Goal: Information Seeking & Learning: Learn about a topic

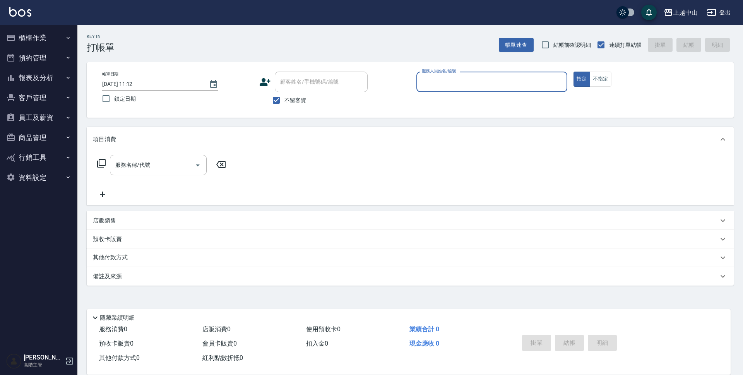
click at [49, 100] on button "客戶管理" at bounding box center [38, 98] width 71 height 20
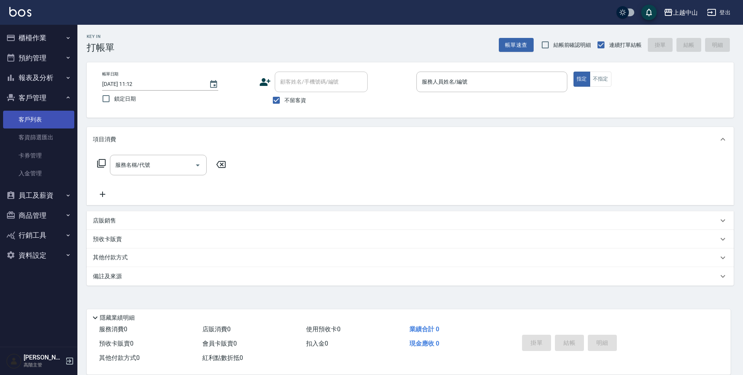
click at [43, 117] on link "客戶列表" at bounding box center [38, 120] width 71 height 18
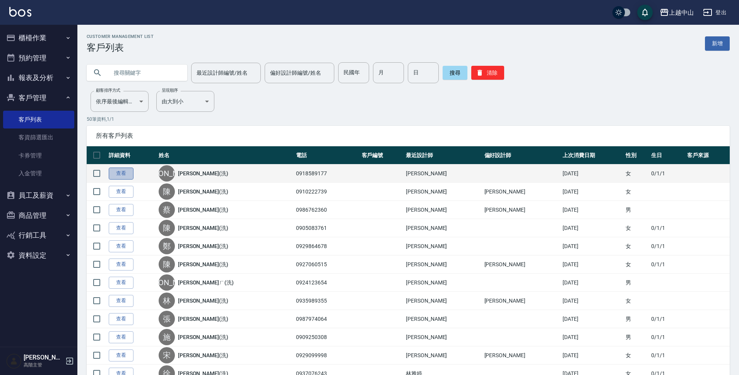
click at [120, 170] on link "查看" at bounding box center [121, 173] width 25 height 12
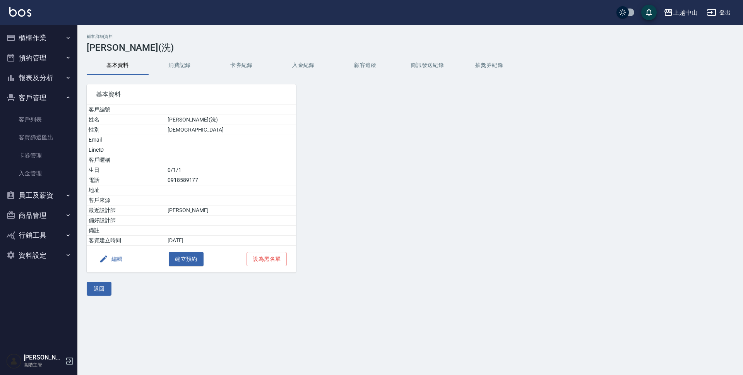
click at [304, 73] on button "入金紀錄" at bounding box center [303, 65] width 62 height 19
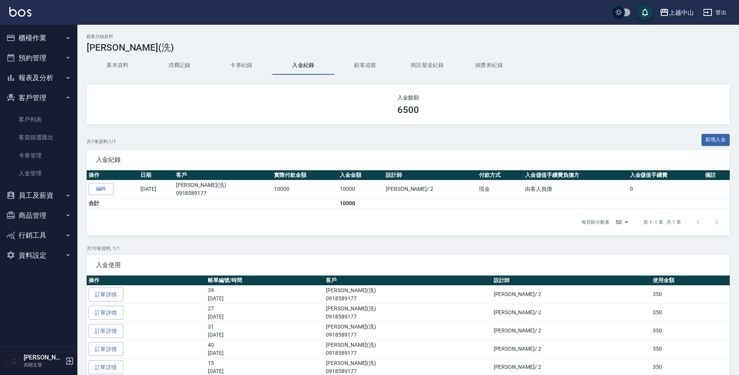
click at [588, 111] on div "6500" at bounding box center [408, 109] width 624 height 11
click at [34, 372] on div "許博棠 高階主管" at bounding box center [38, 361] width 77 height 28
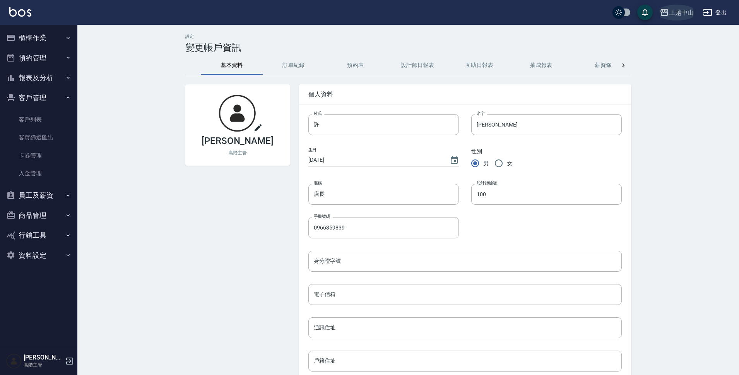
click at [671, 10] on div "上越中山" at bounding box center [681, 13] width 25 height 10
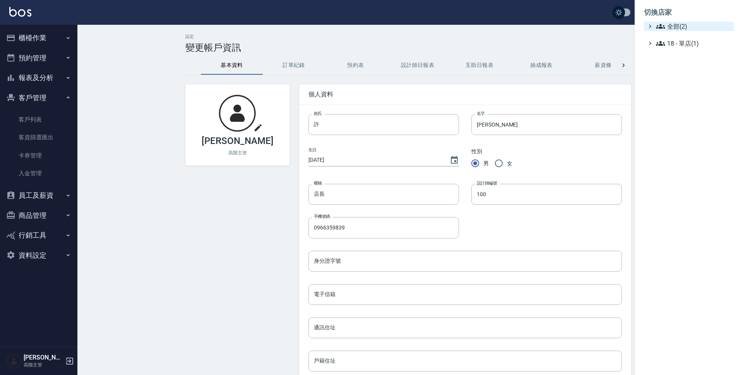
click at [675, 24] on span "全部(2)" at bounding box center [693, 26] width 75 height 9
click at [675, 34] on span "AT台大" at bounding box center [692, 35] width 76 height 9
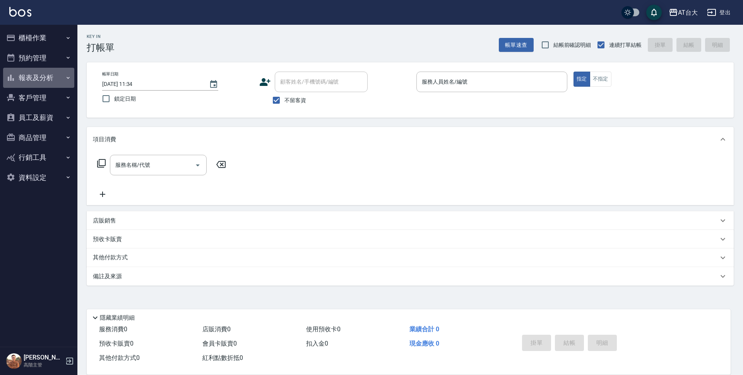
click at [37, 84] on button "報表及分析" at bounding box center [38, 78] width 71 height 20
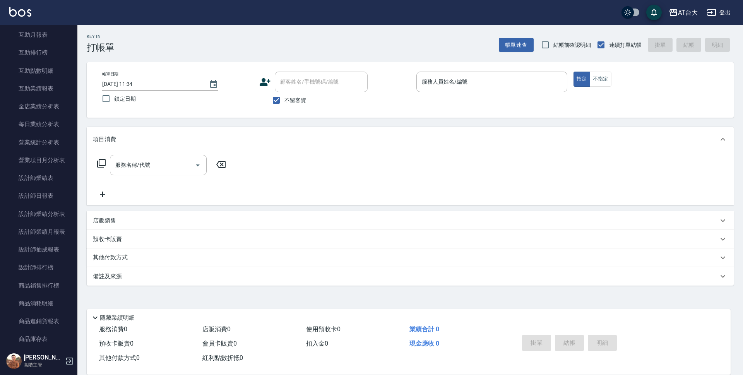
scroll to position [177, 0]
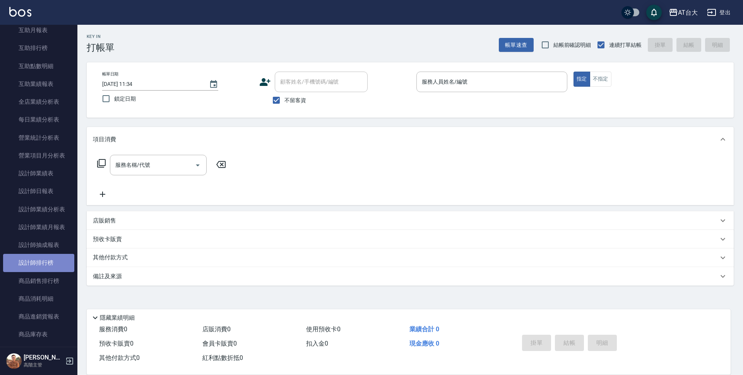
click at [53, 262] on link "設計師排行榜" at bounding box center [38, 263] width 71 height 18
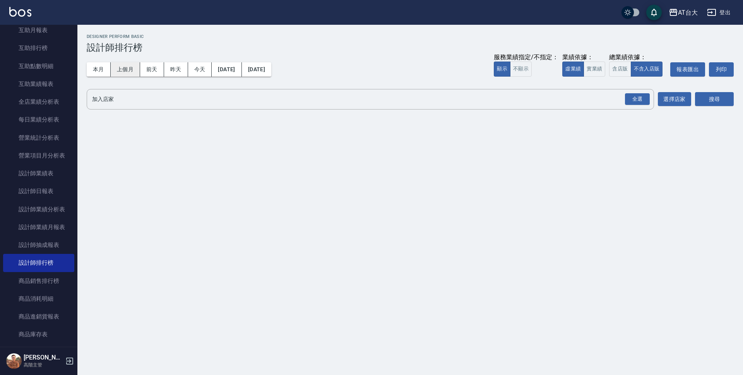
click at [115, 71] on button "上個月" at bounding box center [125, 69] width 29 height 14
click at [128, 94] on input "加入店家" at bounding box center [364, 99] width 548 height 14
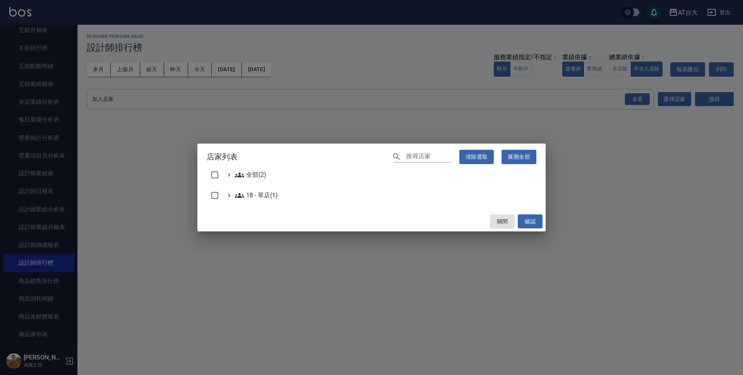
click at [203, 175] on div "全部(2) 18 - 單店(1)" at bounding box center [371, 190] width 348 height 41
click at [215, 176] on input "checkbox" at bounding box center [215, 175] width 16 height 16
checkbox input "true"
click at [536, 220] on button "確認" at bounding box center [530, 221] width 25 height 14
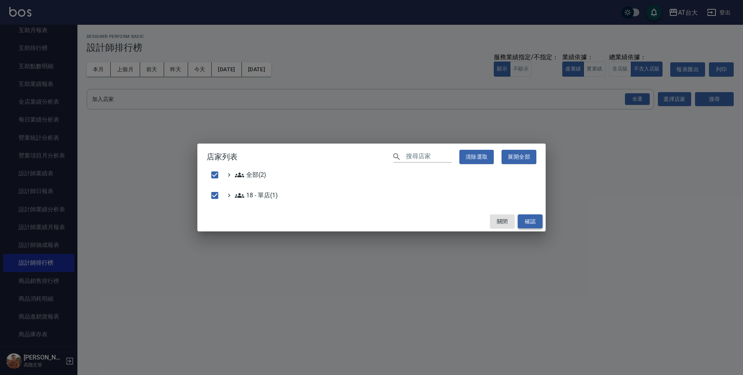
checkbox input "false"
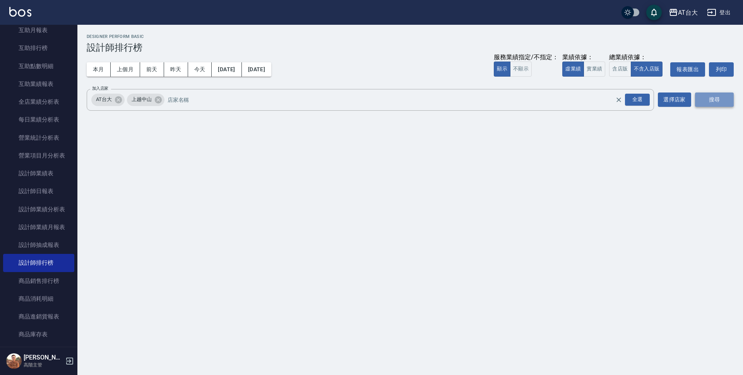
click at [719, 97] on button "搜尋" at bounding box center [714, 99] width 39 height 14
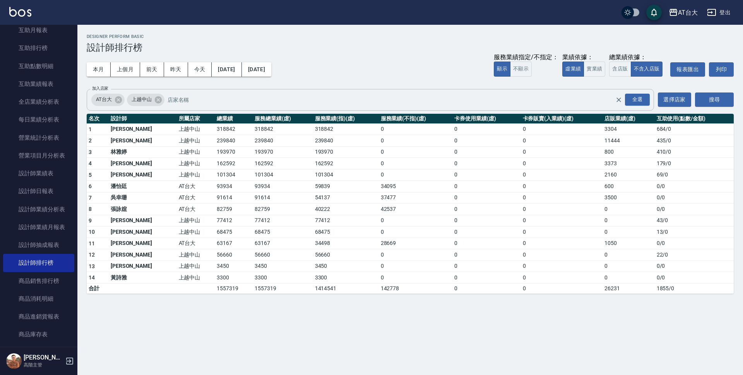
click at [152, 97] on span "上越中山" at bounding box center [141, 100] width 29 height 8
click at [158, 100] on icon at bounding box center [158, 100] width 9 height 9
click at [707, 98] on button "搜尋" at bounding box center [714, 99] width 39 height 14
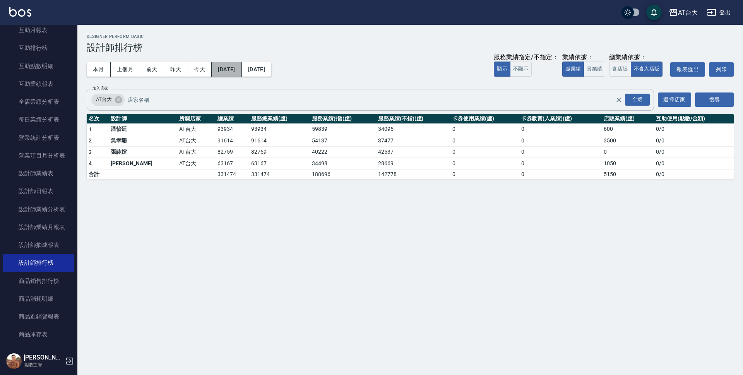
click at [228, 71] on button "[DATE]" at bounding box center [227, 69] width 30 height 14
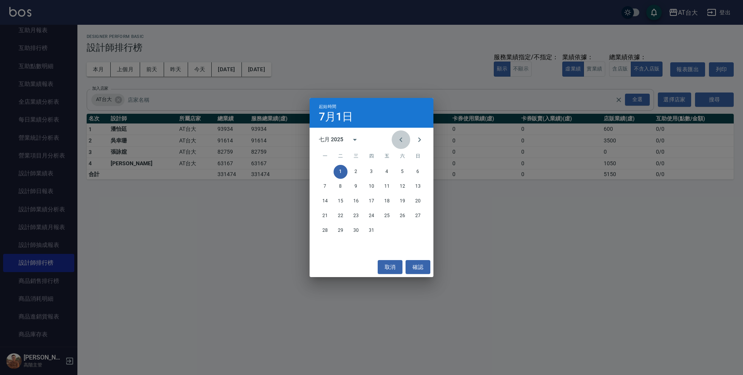
click at [401, 139] on icon "Previous month" at bounding box center [400, 139] width 9 height 9
click at [416, 172] on button "1" at bounding box center [418, 172] width 14 height 14
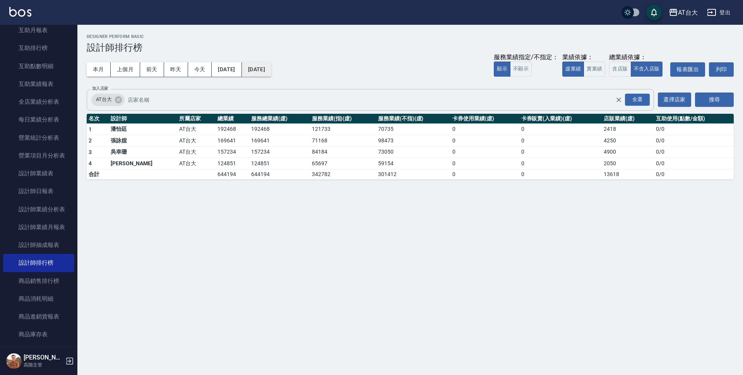
click at [271, 73] on button "[DATE]" at bounding box center [256, 69] width 29 height 14
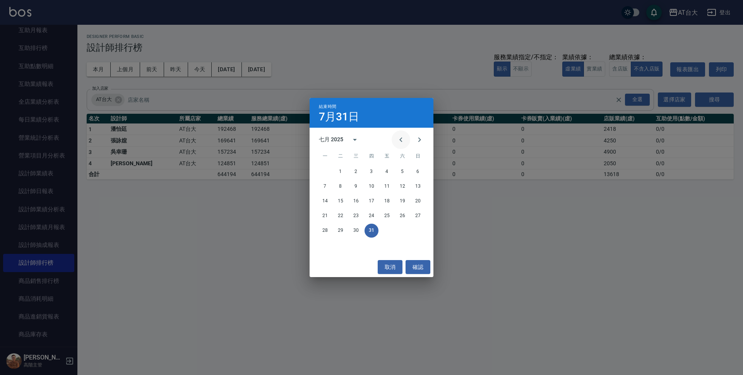
click at [395, 140] on button "Previous month" at bounding box center [400, 139] width 19 height 19
click at [325, 243] on button "30" at bounding box center [325, 245] width 14 height 14
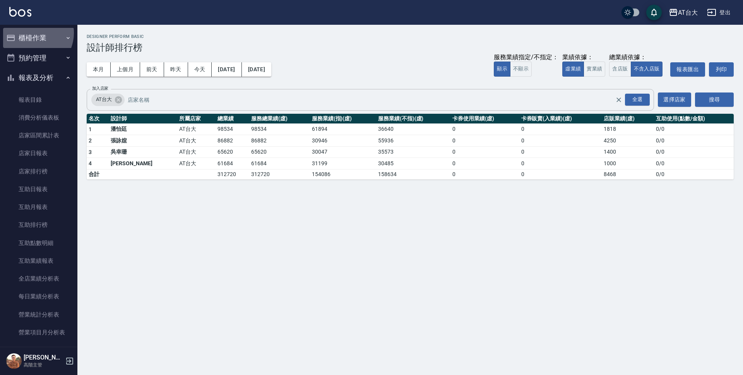
click at [32, 33] on button "櫃檯作業" at bounding box center [38, 38] width 71 height 20
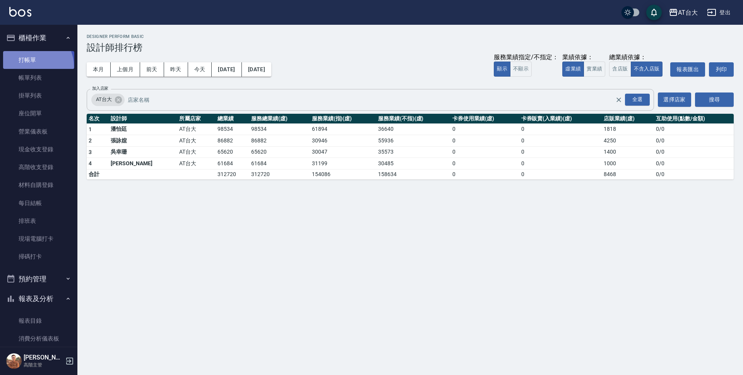
click at [33, 66] on link "打帳單" at bounding box center [38, 60] width 71 height 18
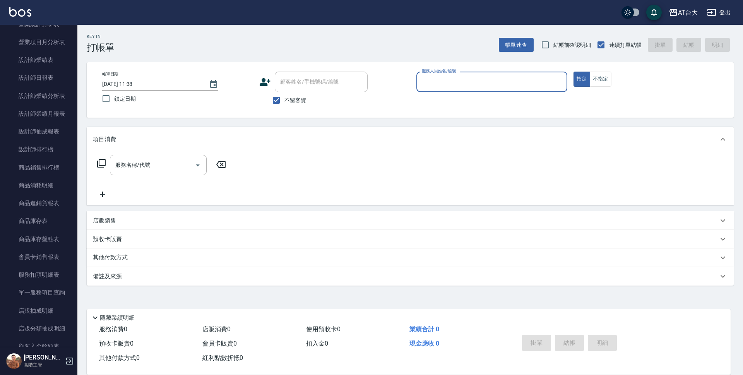
scroll to position [507, 0]
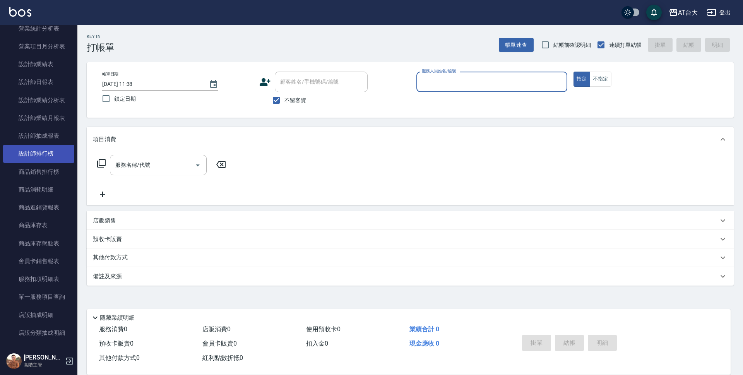
click at [50, 154] on link "設計師排行榜" at bounding box center [38, 154] width 71 height 18
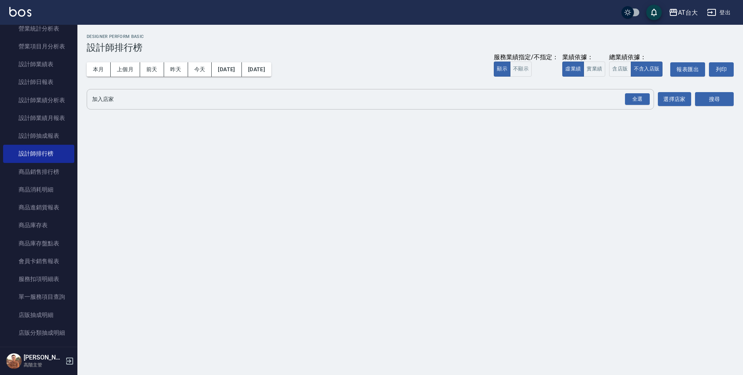
click at [130, 95] on input "加入店家" at bounding box center [364, 99] width 548 height 14
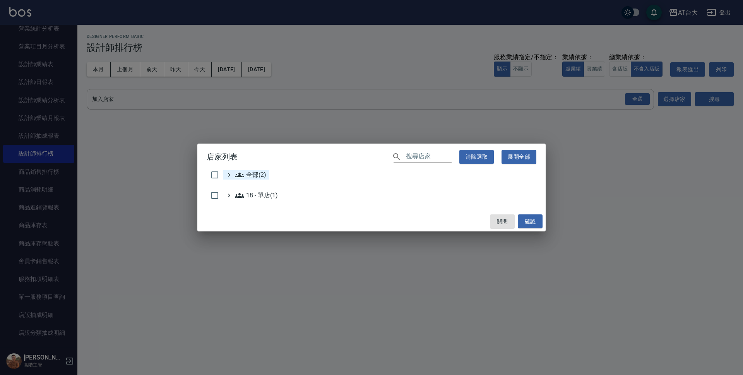
click at [258, 175] on span "全部(2)" at bounding box center [250, 174] width 31 height 9
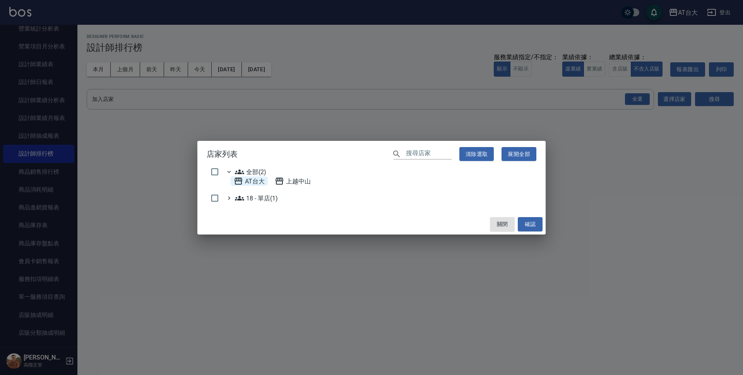
click at [254, 182] on span "AT台大" at bounding box center [249, 180] width 31 height 9
click at [530, 219] on button "確認" at bounding box center [530, 224] width 25 height 14
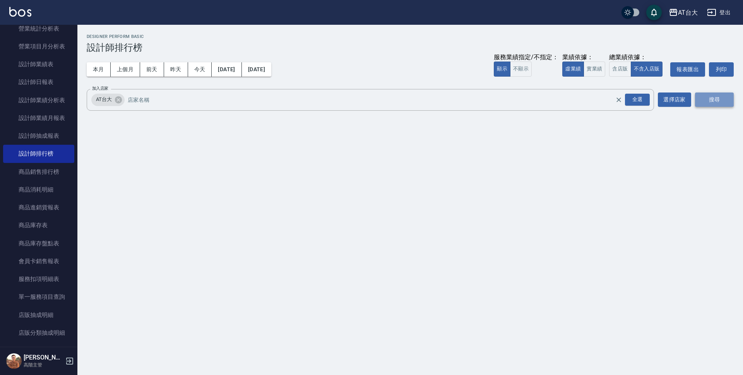
click at [718, 101] on button "搜尋" at bounding box center [714, 99] width 39 height 14
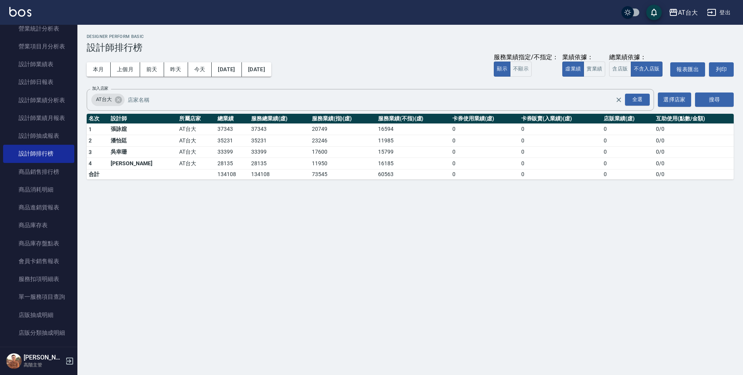
click at [461, 260] on div "AT台大 [DATE] - [DATE] 設計師排行榜 列印時間： [DATE][PHONE_NUMBER]:40 Designer Perform Basi…" at bounding box center [371, 187] width 743 height 375
